Goal: Navigation & Orientation: Find specific page/section

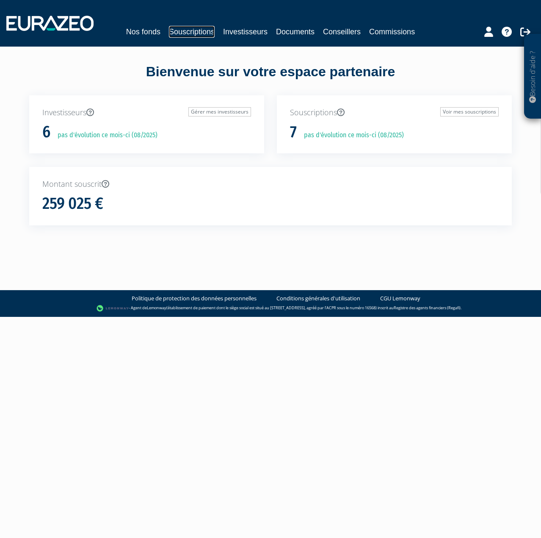
click at [203, 32] on link "Souscriptions" at bounding box center [192, 32] width 46 height 12
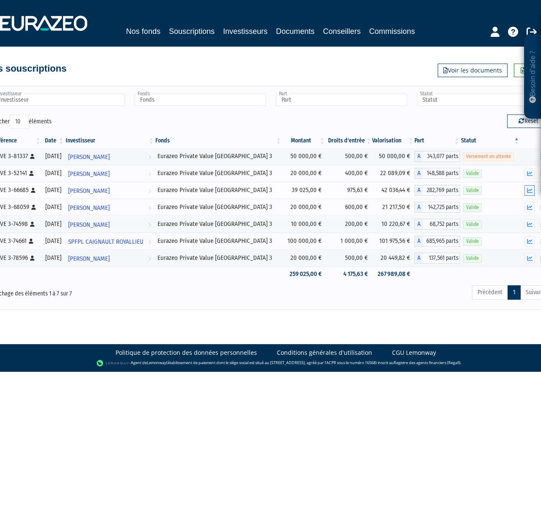
click at [529, 189] on icon "button" at bounding box center [530, 191] width 6 height 6
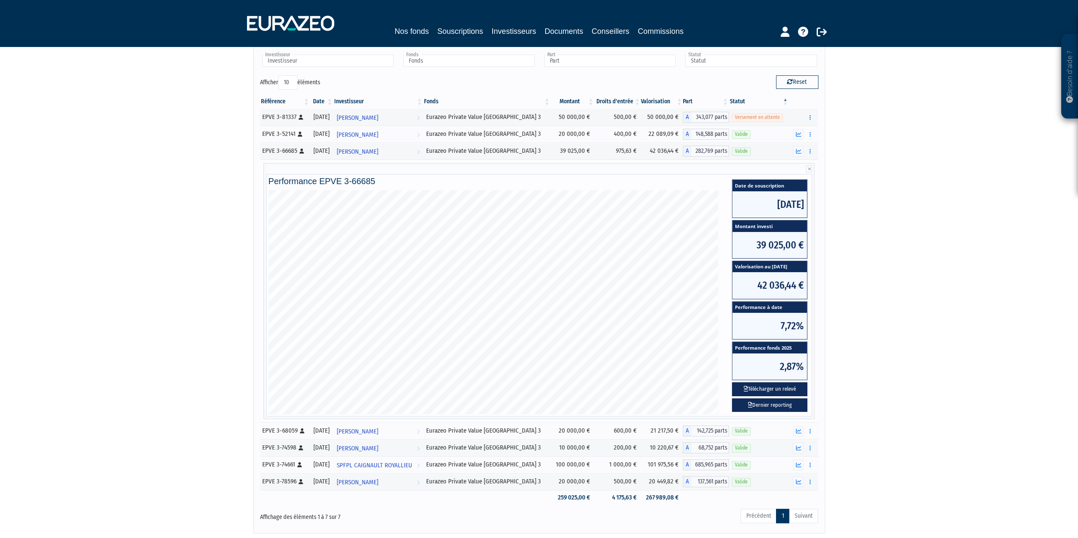
scroll to position [94, 0]
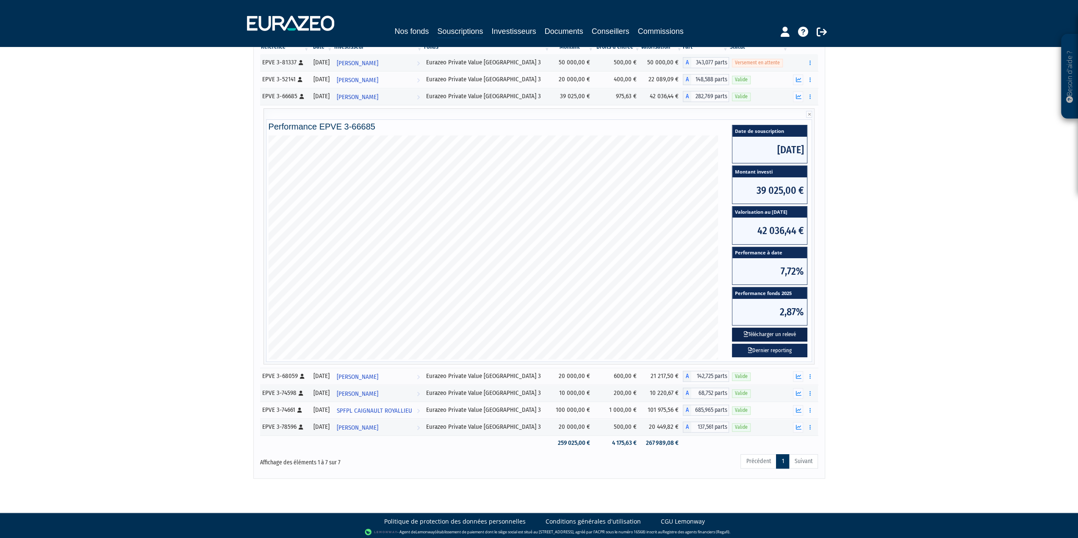
click at [541, 333] on button "Télécharger un relevé" at bounding box center [769, 335] width 75 height 14
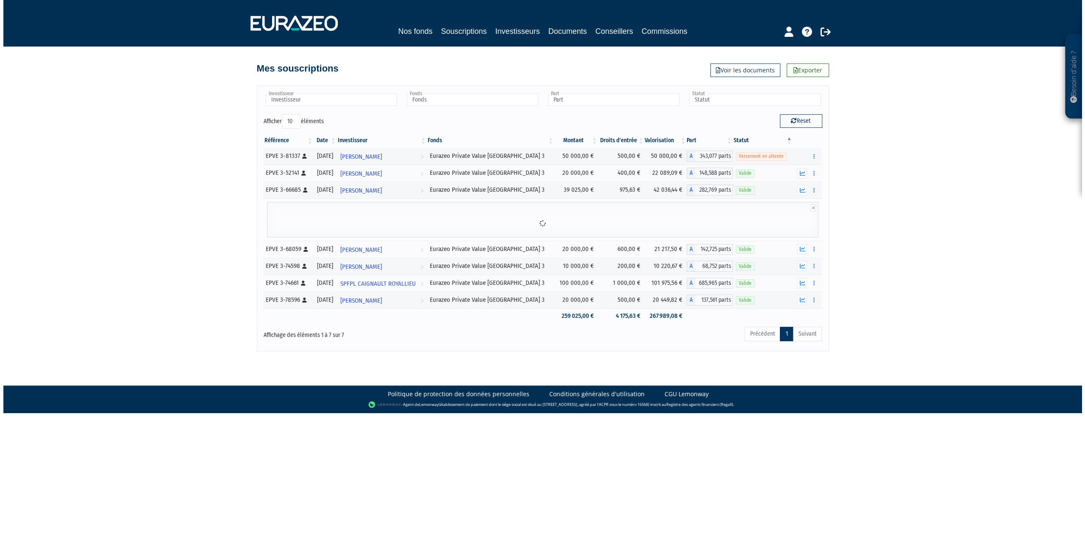
scroll to position [0, 0]
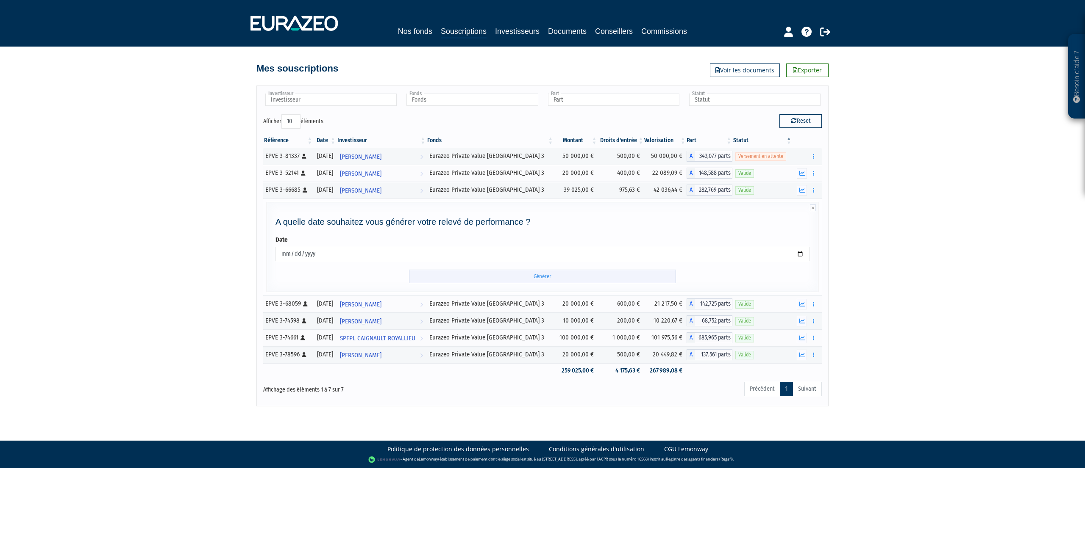
click at [541, 277] on input "Générer" at bounding box center [542, 277] width 267 height 14
click at [451, 31] on link "Souscriptions" at bounding box center [464, 31] width 46 height 13
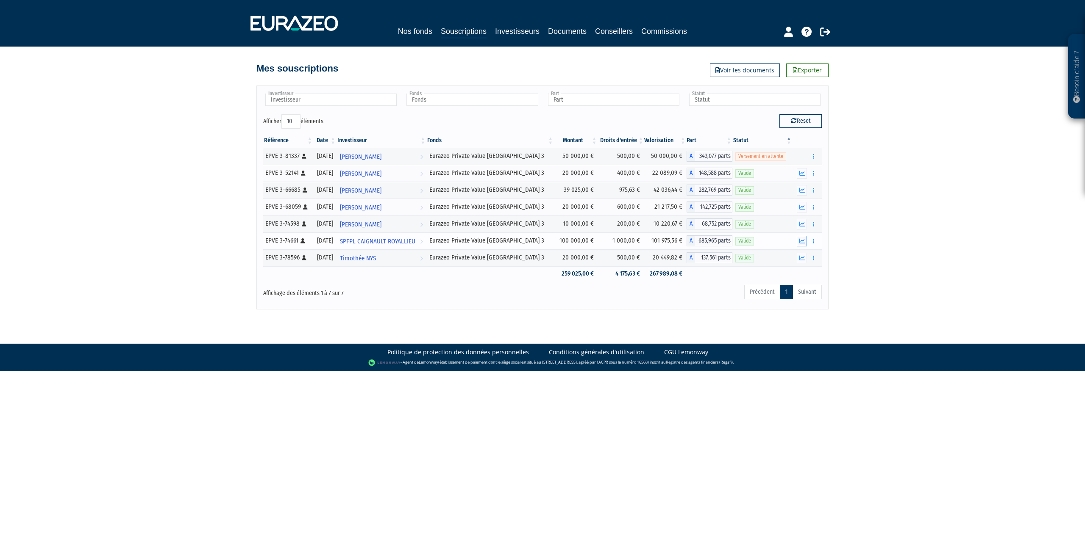
click at [802, 240] on icon "button" at bounding box center [802, 242] width 6 height 6
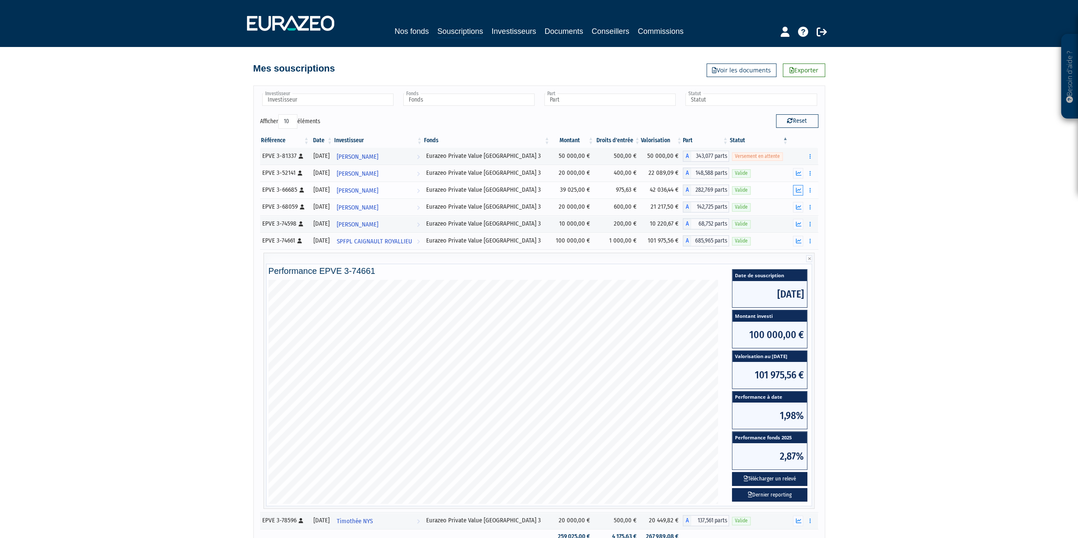
click at [796, 189] on icon "button" at bounding box center [799, 191] width 6 height 6
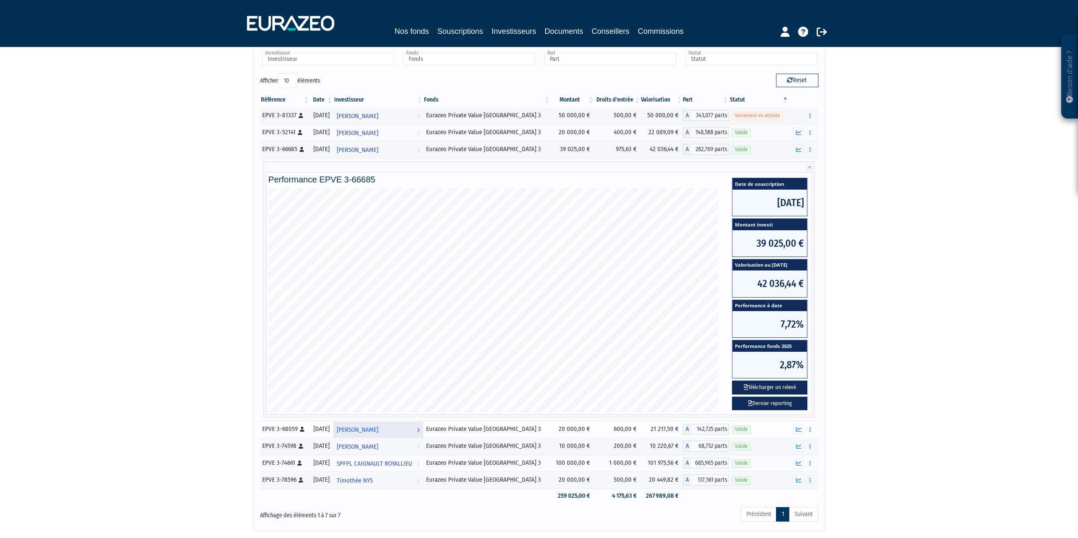
scroll to position [42, 0]
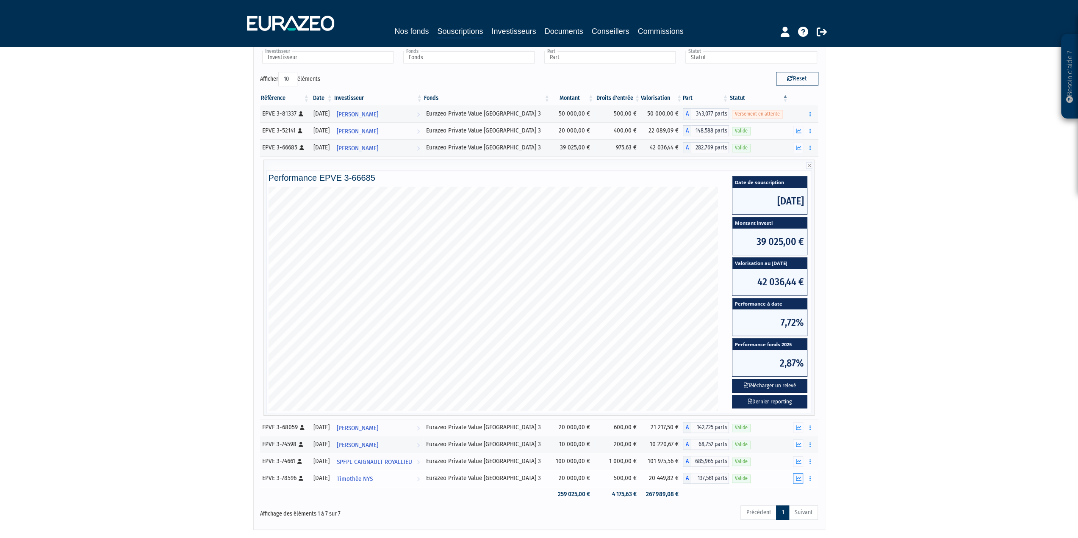
click at [800, 477] on icon "button" at bounding box center [799, 479] width 6 height 6
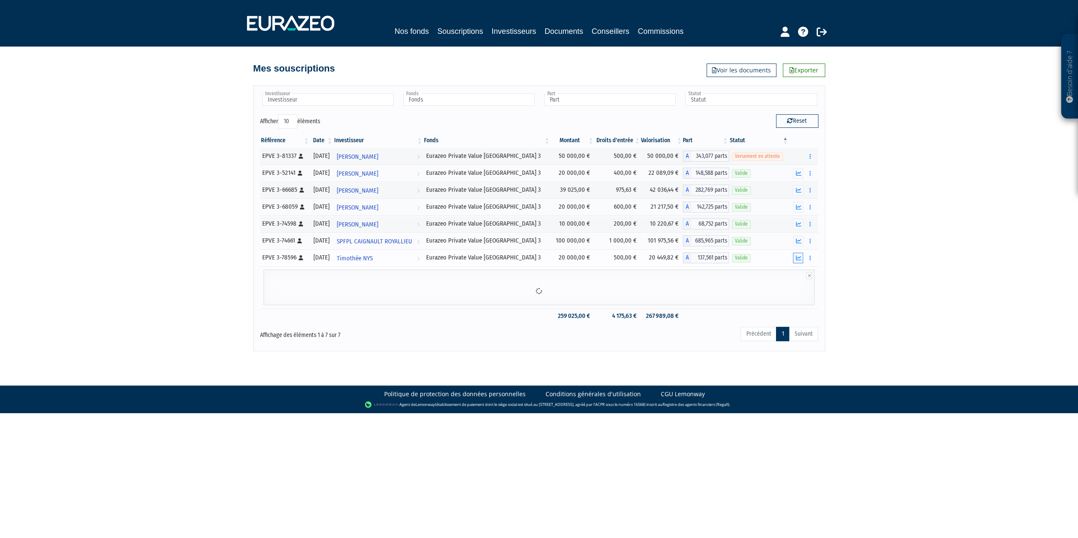
scroll to position [0, 0]
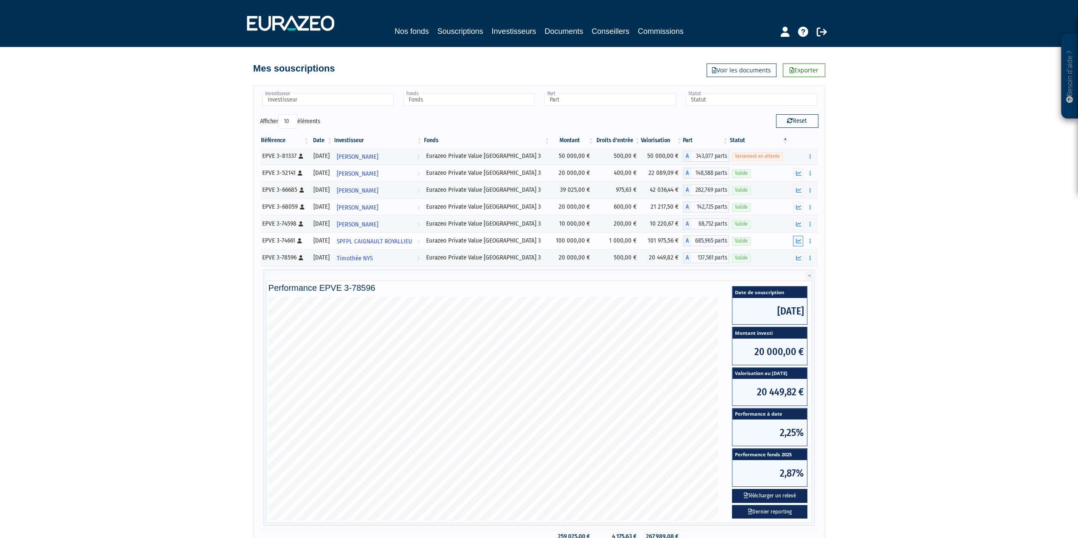
click at [797, 240] on icon "button" at bounding box center [799, 242] width 6 height 6
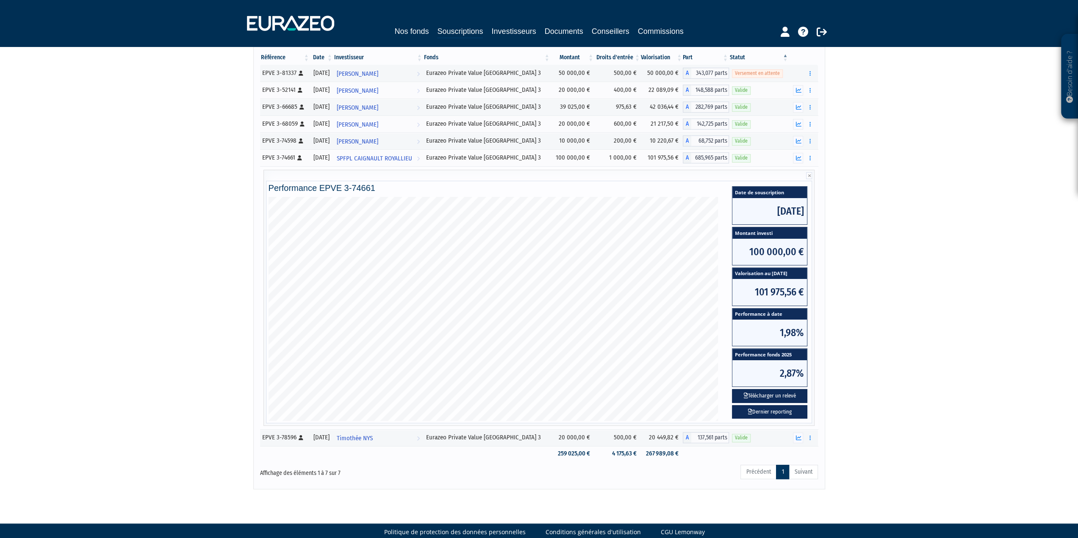
scroll to position [94, 0]
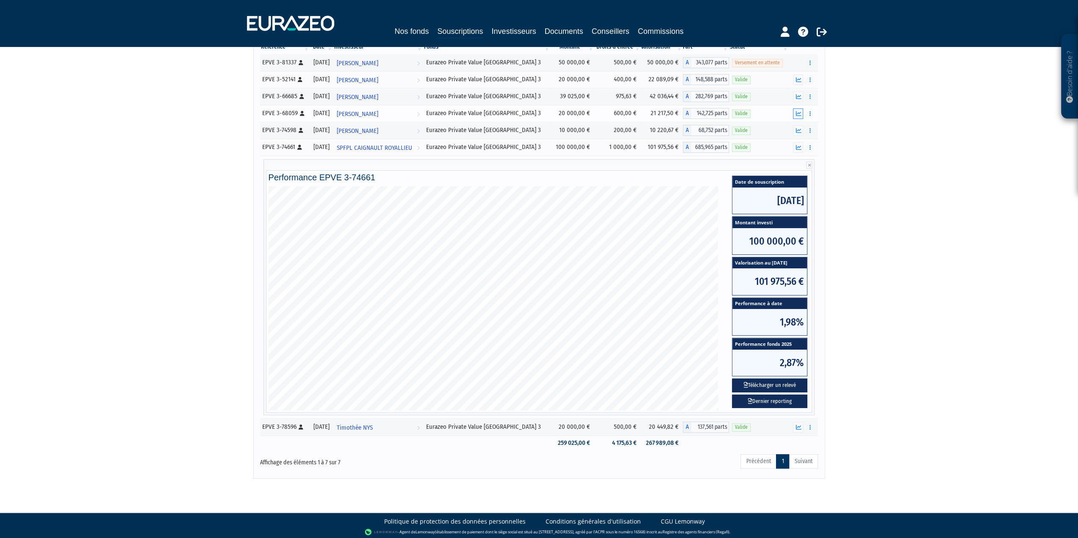
click at [798, 109] on button "button" at bounding box center [798, 113] width 10 height 11
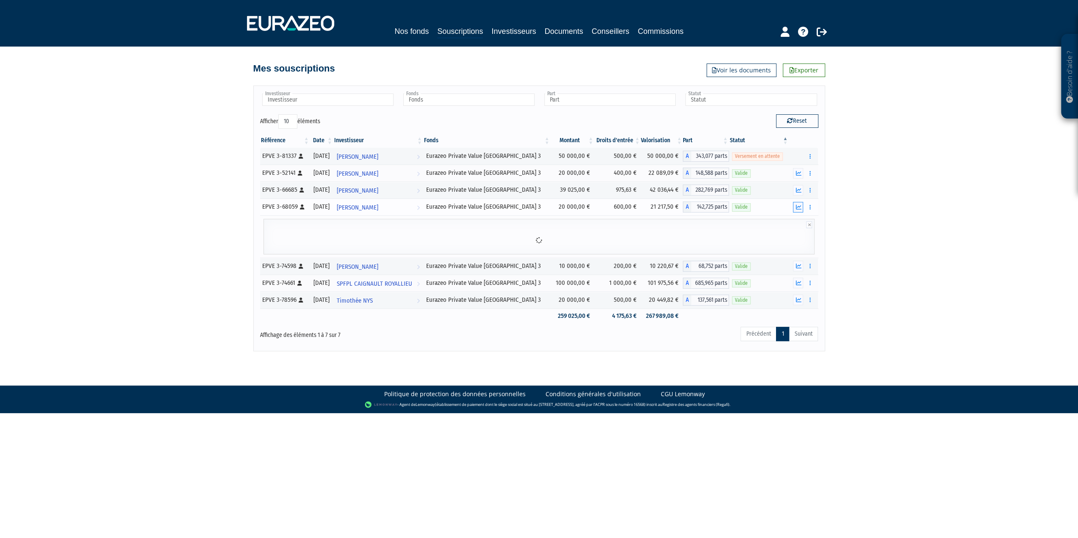
scroll to position [0, 0]
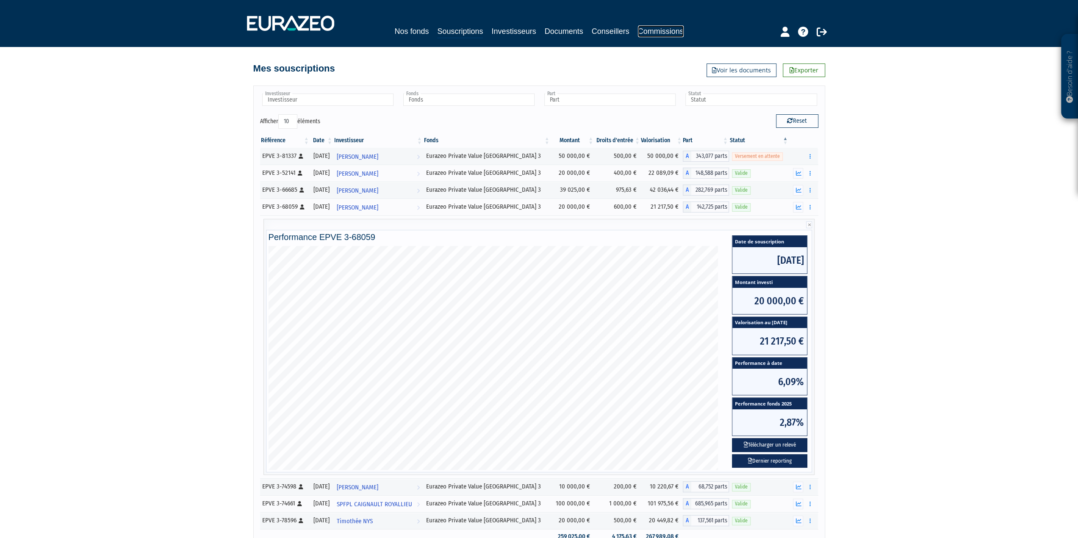
click at [660, 28] on link "Commissions" at bounding box center [661, 31] width 46 height 12
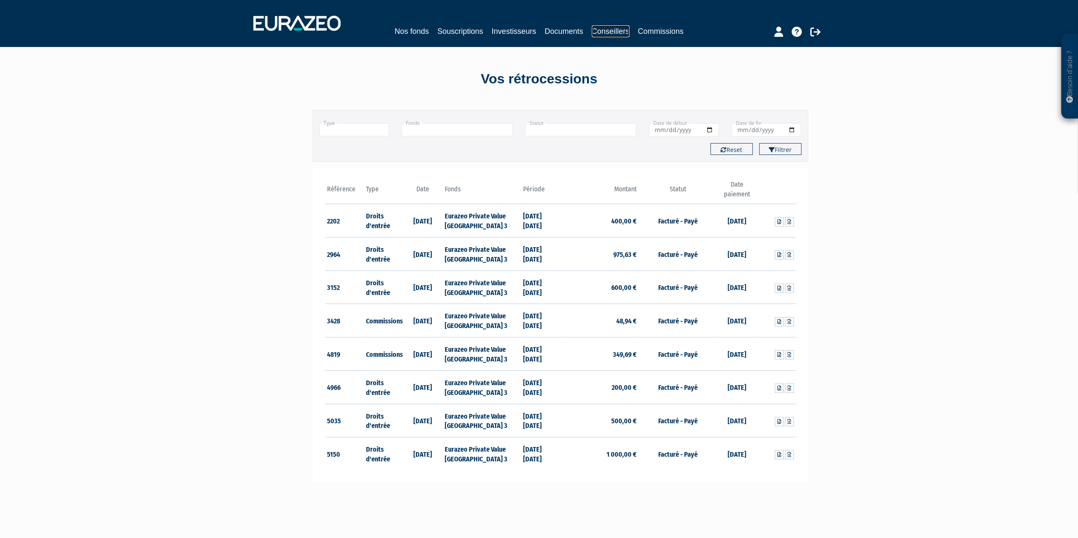
click at [619, 32] on link "Conseillers" at bounding box center [611, 31] width 38 height 12
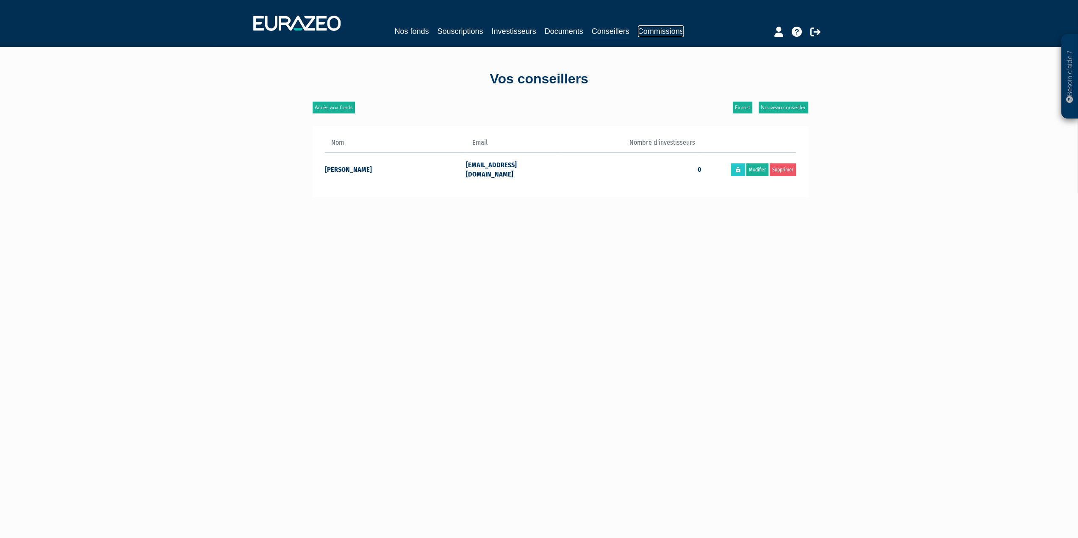
click at [641, 31] on link "Commissions" at bounding box center [661, 31] width 46 height 12
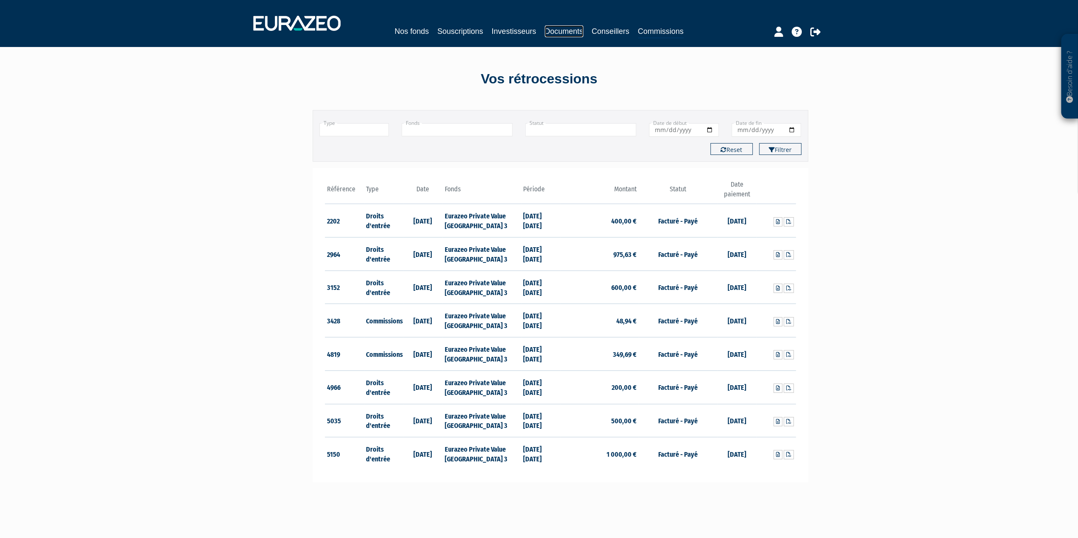
click at [564, 32] on link "Documents" at bounding box center [564, 31] width 39 height 12
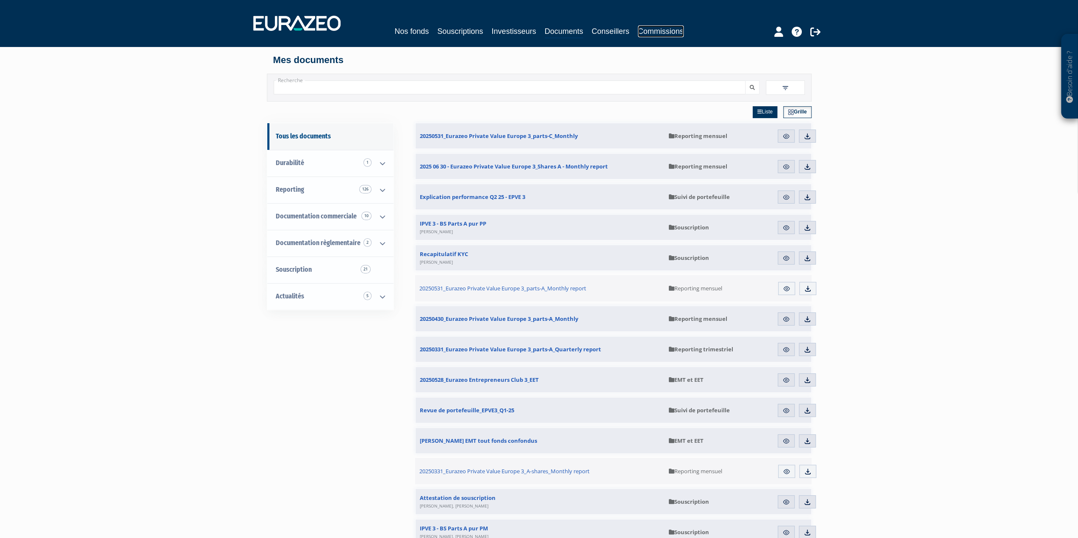
click at [675, 29] on link "Commissions" at bounding box center [661, 31] width 46 height 12
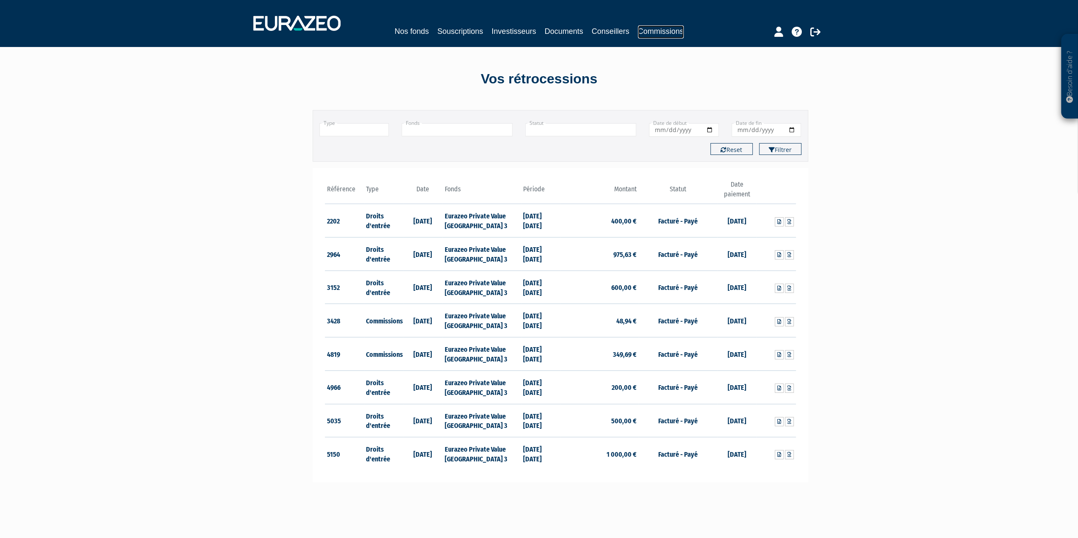
click at [664, 28] on link "Commissions" at bounding box center [661, 31] width 46 height 13
